Goal: Task Accomplishment & Management: Manage account settings

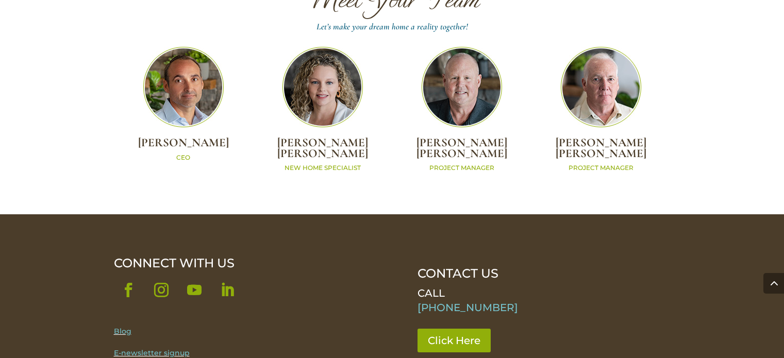
scroll to position [3086, 0]
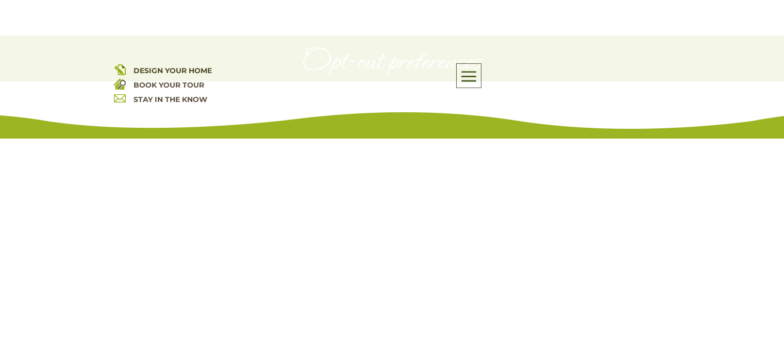
scroll to position [107, 0]
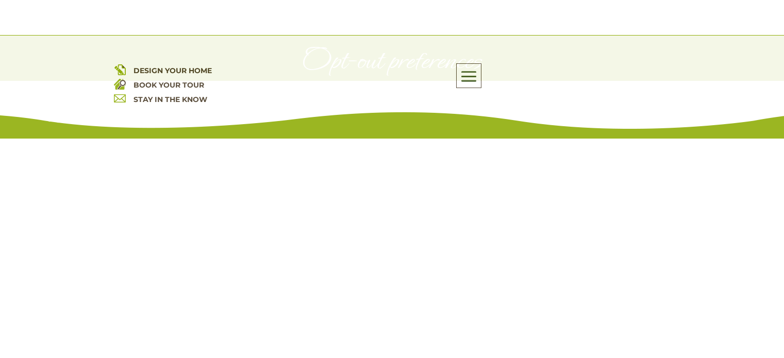
click at [124, 103] on img at bounding box center [120, 98] width 12 height 12
